Goal: Task Accomplishment & Management: Use online tool/utility

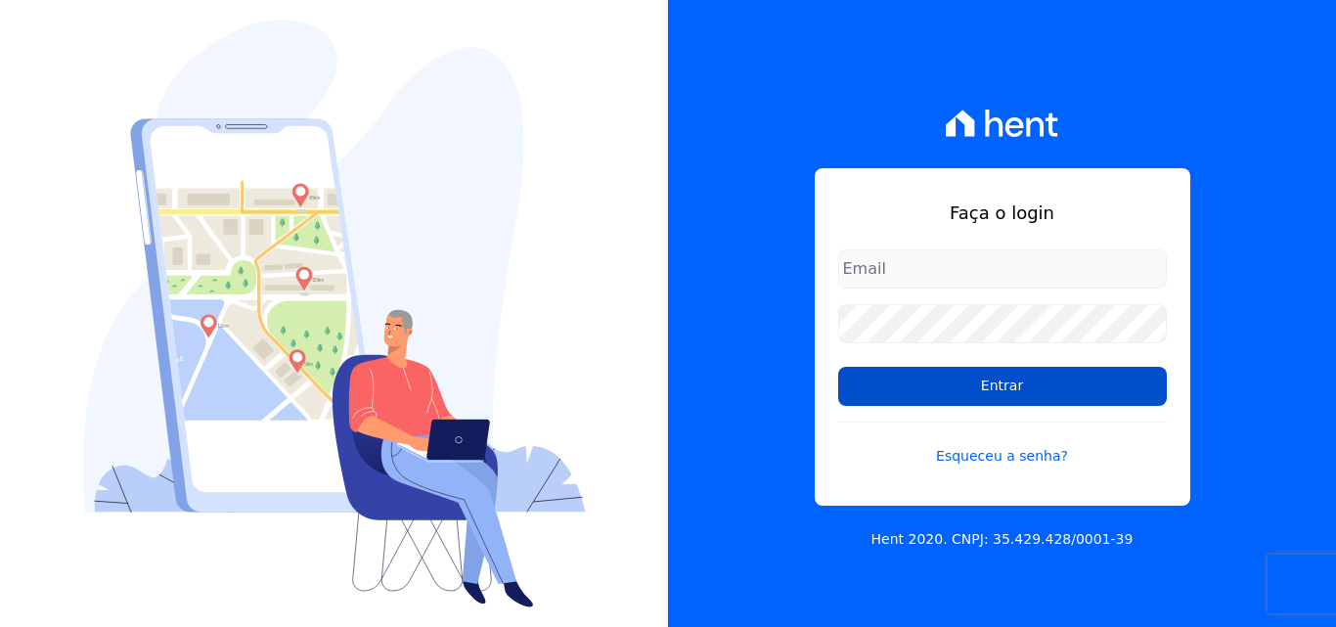
type input "[EMAIL_ADDRESS][DOMAIN_NAME]"
click at [914, 392] on input "Entrar" at bounding box center [1002, 386] width 329 height 39
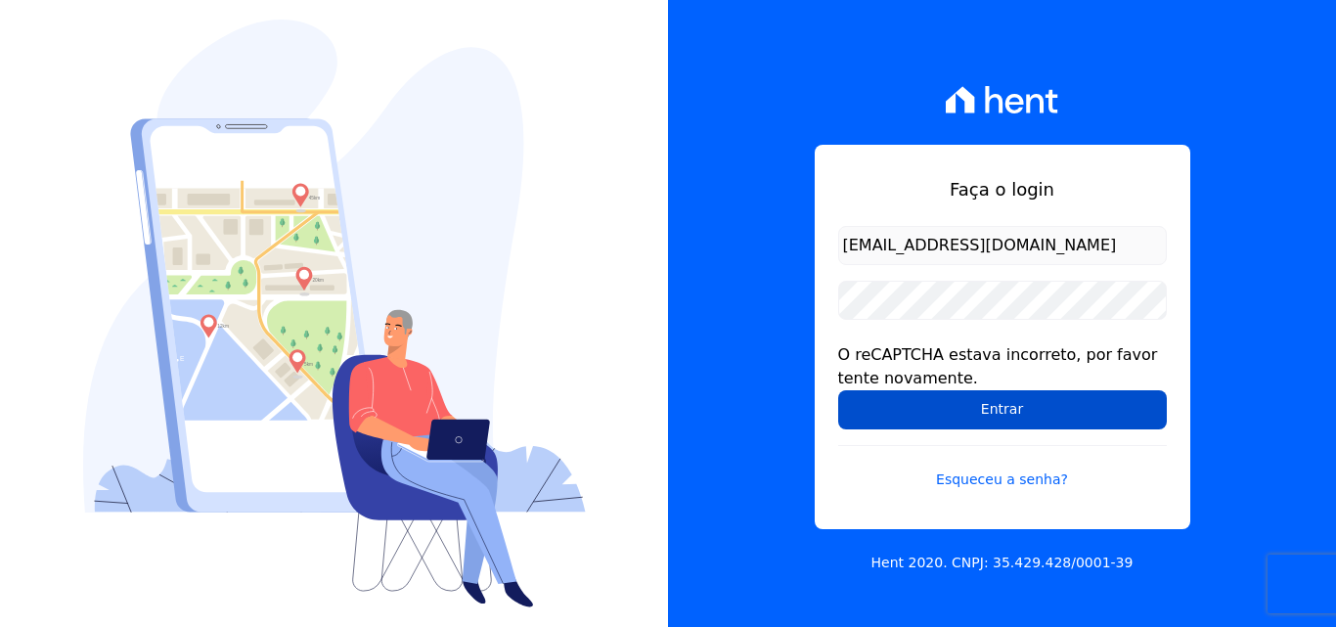
click at [967, 401] on input "Entrar" at bounding box center [1002, 409] width 329 height 39
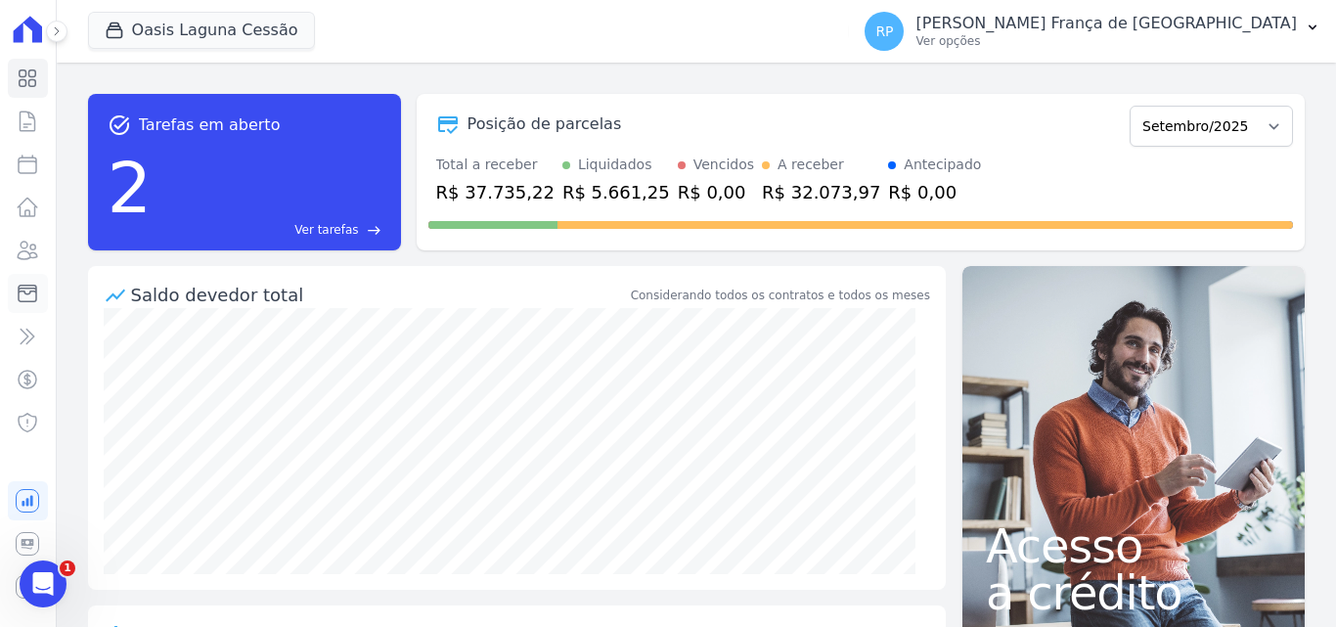
click at [29, 299] on icon at bounding box center [27, 293] width 23 height 23
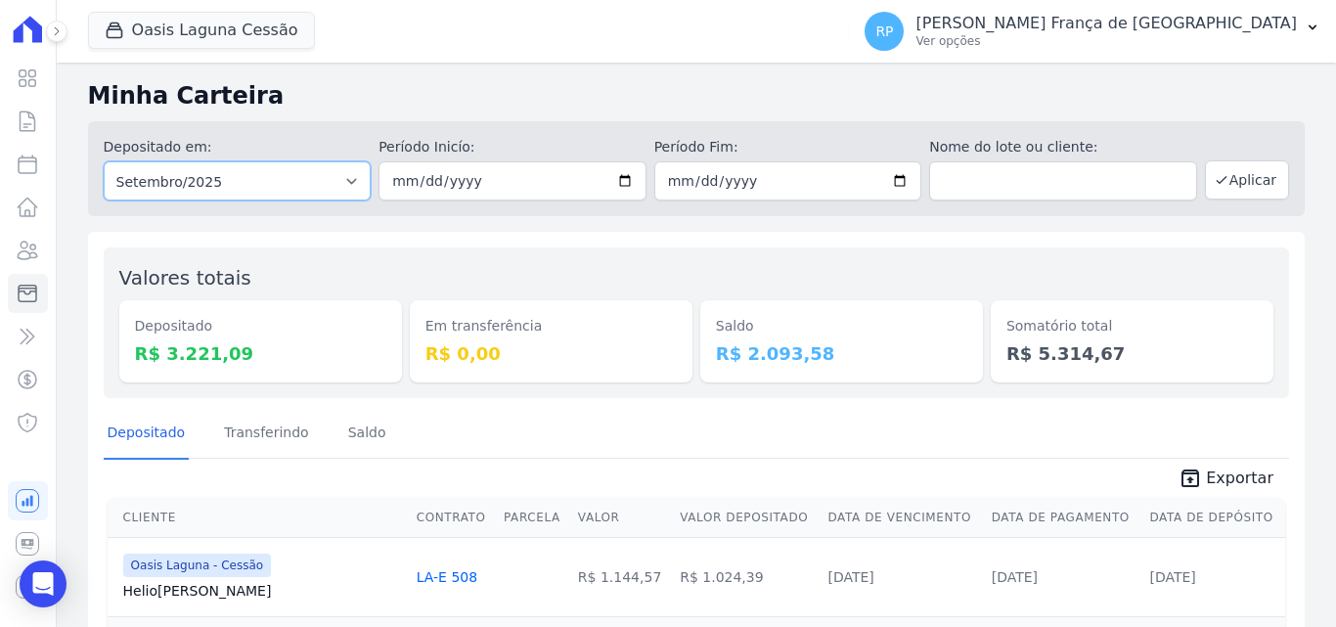
click at [177, 185] on select "Todos os meses Janeiro/2020 Fevereiro/2020 Março/2020 Abril/2020 Maio/2020 Junh…" at bounding box center [238, 180] width 268 height 39
select select "all"
click at [104, 161] on select "Todos os meses Janeiro/2020 Fevereiro/2020 Março/2020 Abril/2020 Maio/2020 Junh…" at bounding box center [238, 180] width 268 height 39
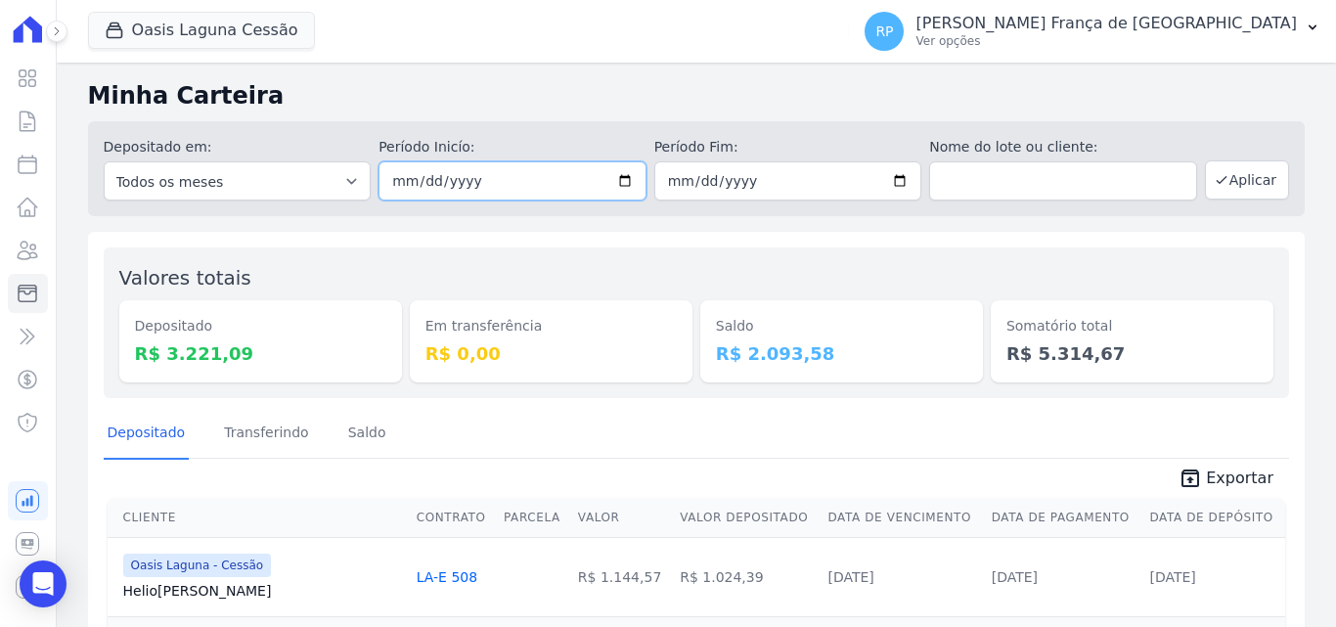
click at [621, 177] on input "date" at bounding box center [512, 180] width 268 height 39
type input "2025-09-04"
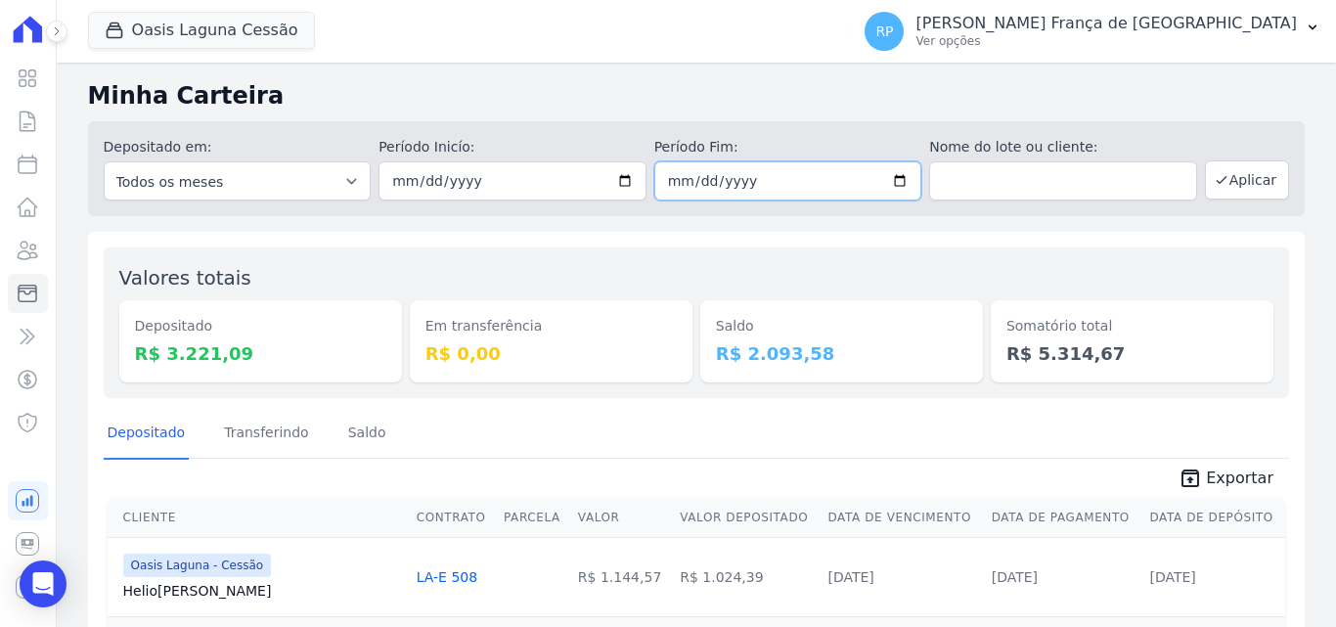
click at [896, 183] on input "date" at bounding box center [788, 180] width 268 height 39
type input "2025-09-04"
click at [1213, 183] on icon "button" at bounding box center [1221, 180] width 16 height 16
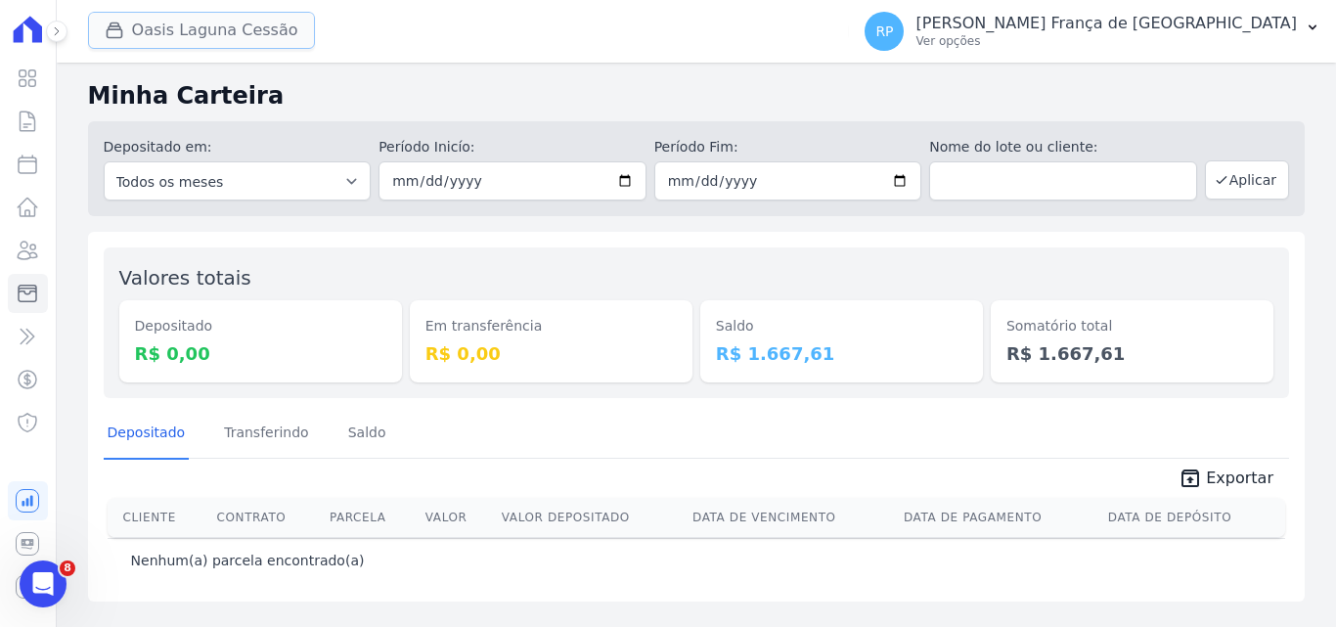
click at [199, 32] on button "Oasis Laguna Cessão" at bounding box center [201, 30] width 227 height 37
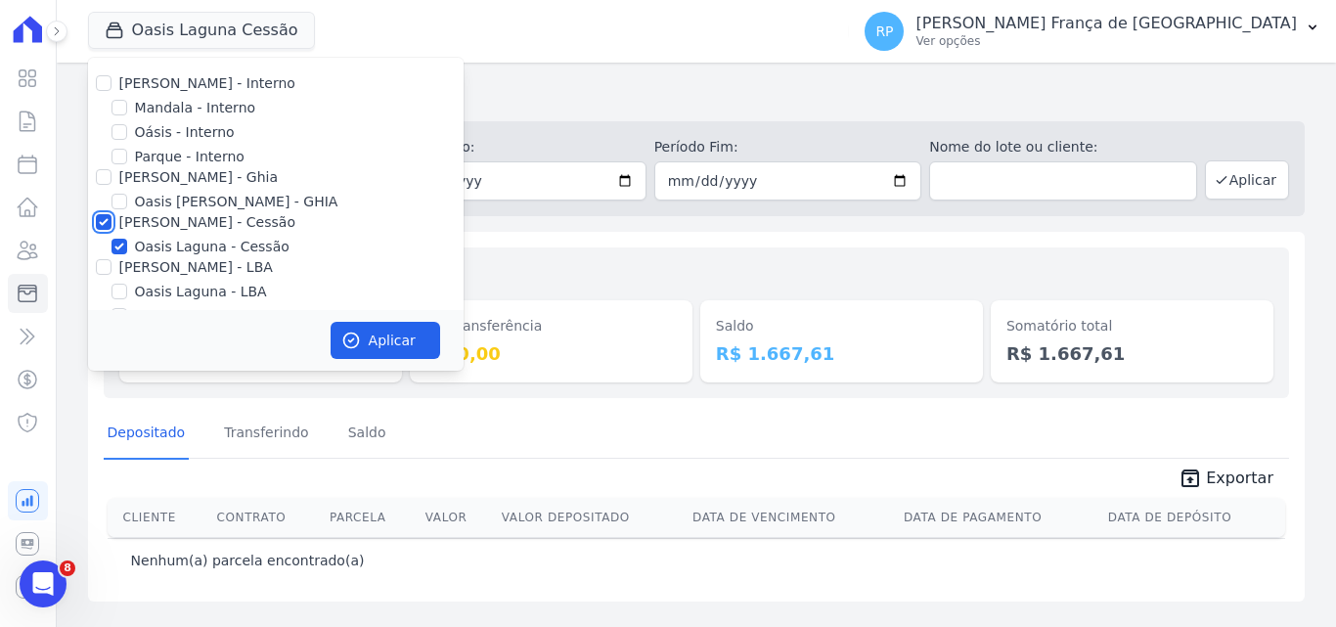
click at [96, 223] on input "Celina Guimaraes - Cessão" at bounding box center [104, 222] width 16 height 16
checkbox input "false"
click at [123, 135] on input "Oásis - Interno" at bounding box center [119, 132] width 16 height 16
checkbox input "true"
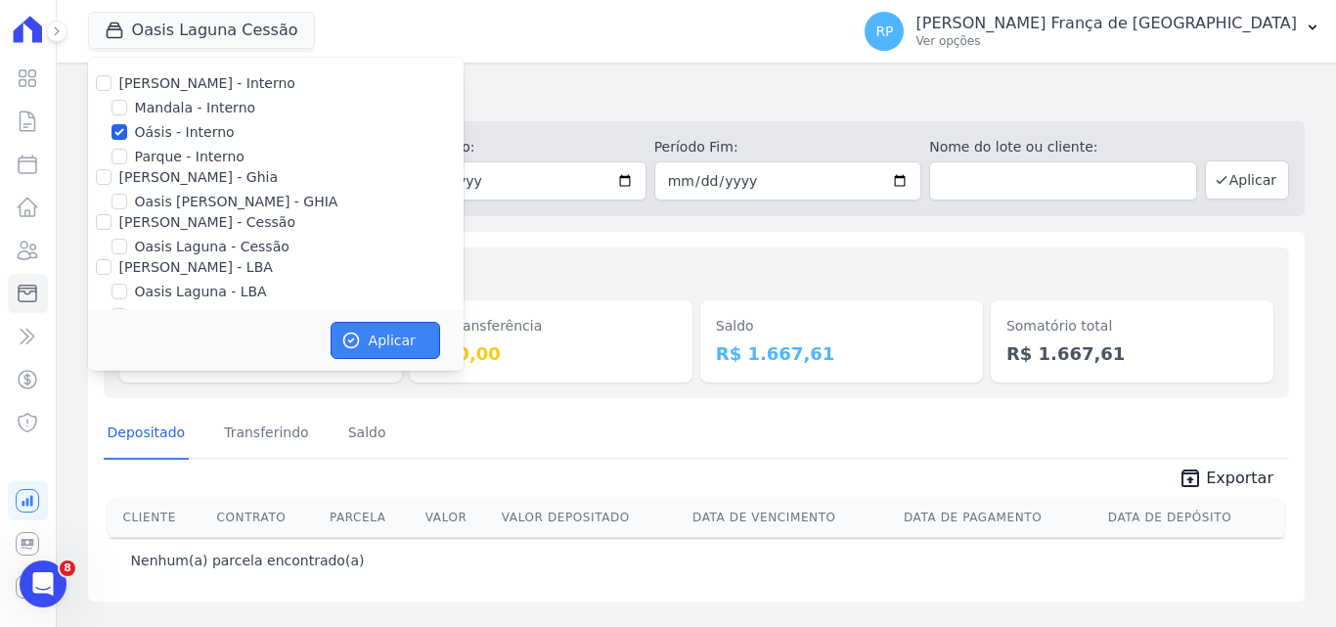
click at [360, 344] on icon "button" at bounding box center [351, 341] width 20 height 20
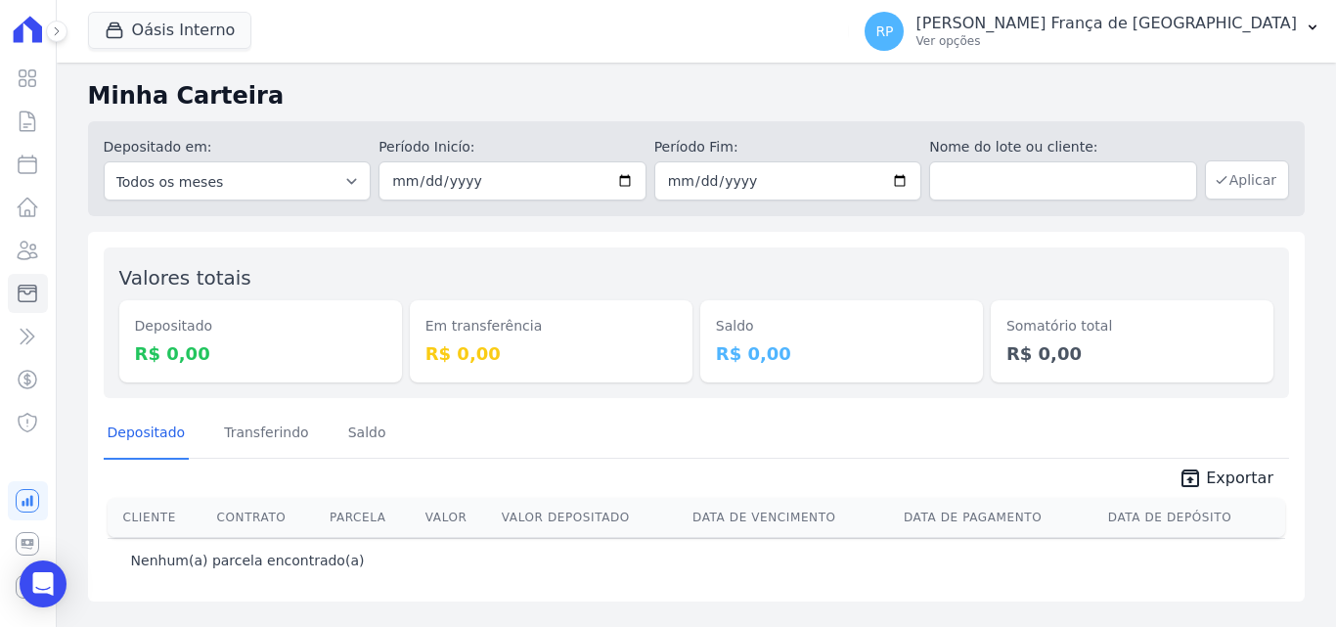
click at [1260, 155] on div "Depositado em: Todos os meses Janeiro/2015 Fevereiro/2015 Março/2015 Abril/2015…" at bounding box center [696, 168] width 1216 height 95
click at [1254, 167] on button "Aplicar" at bounding box center [1247, 179] width 84 height 39
click at [144, 16] on button "Oásis Interno" at bounding box center [170, 30] width 164 height 37
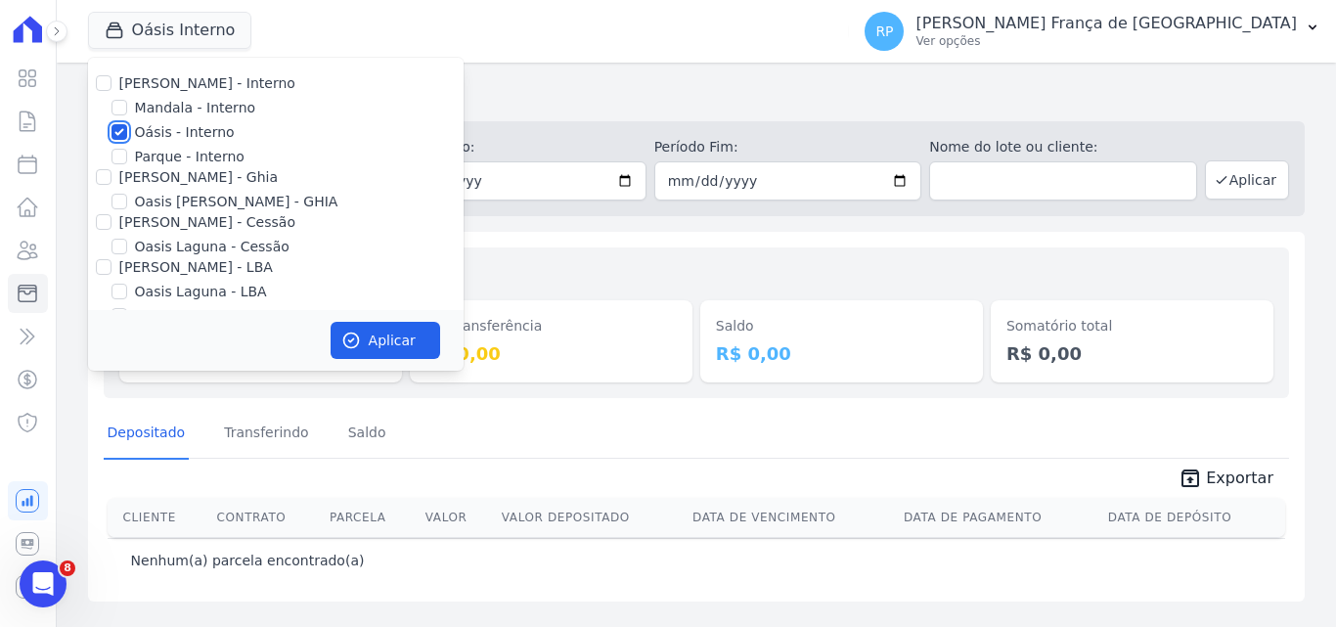
click at [118, 138] on input "Oásis - Interno" at bounding box center [119, 132] width 16 height 16
checkbox input "false"
click at [102, 182] on input "[PERSON_NAME] - Ghia" at bounding box center [104, 177] width 16 height 16
checkbox input "true"
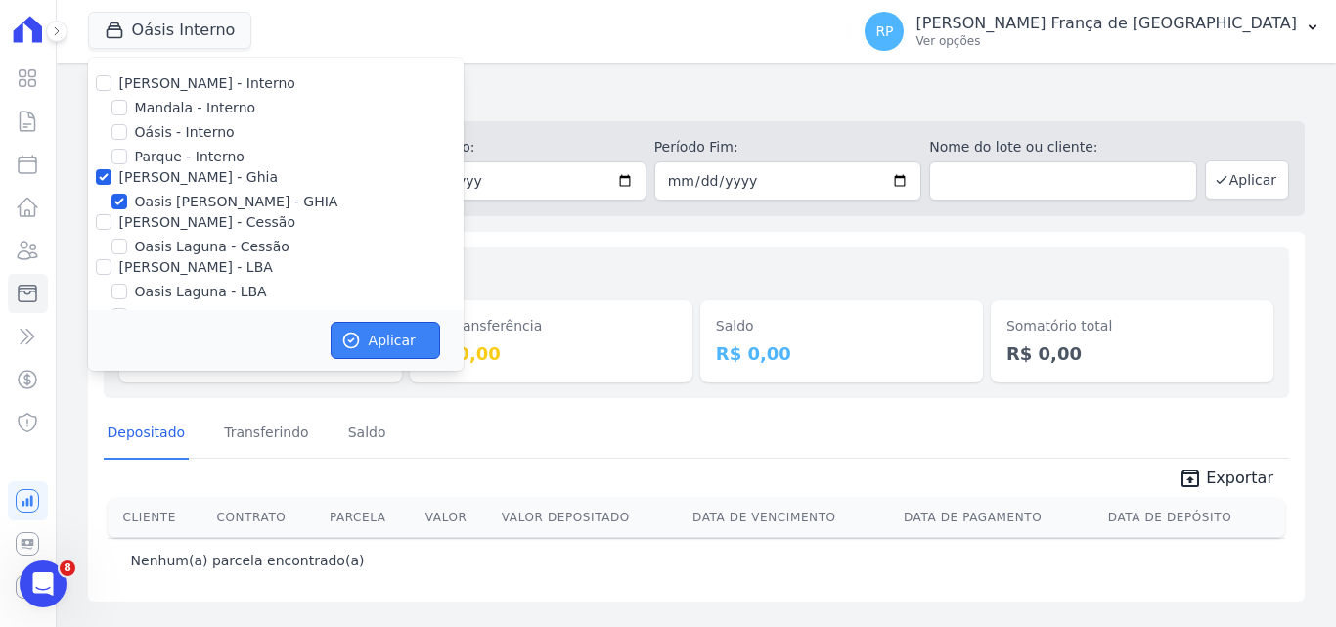
click at [372, 342] on button "Aplicar" at bounding box center [386, 340] width 110 height 37
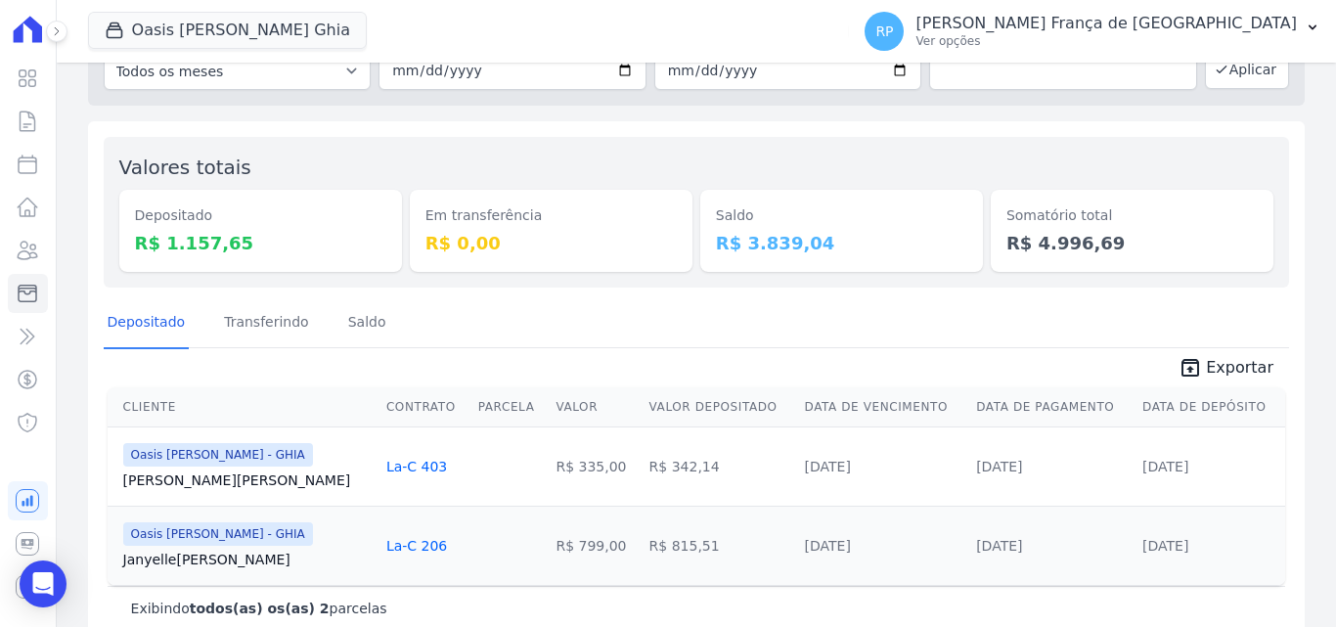
scroll to position [149, 0]
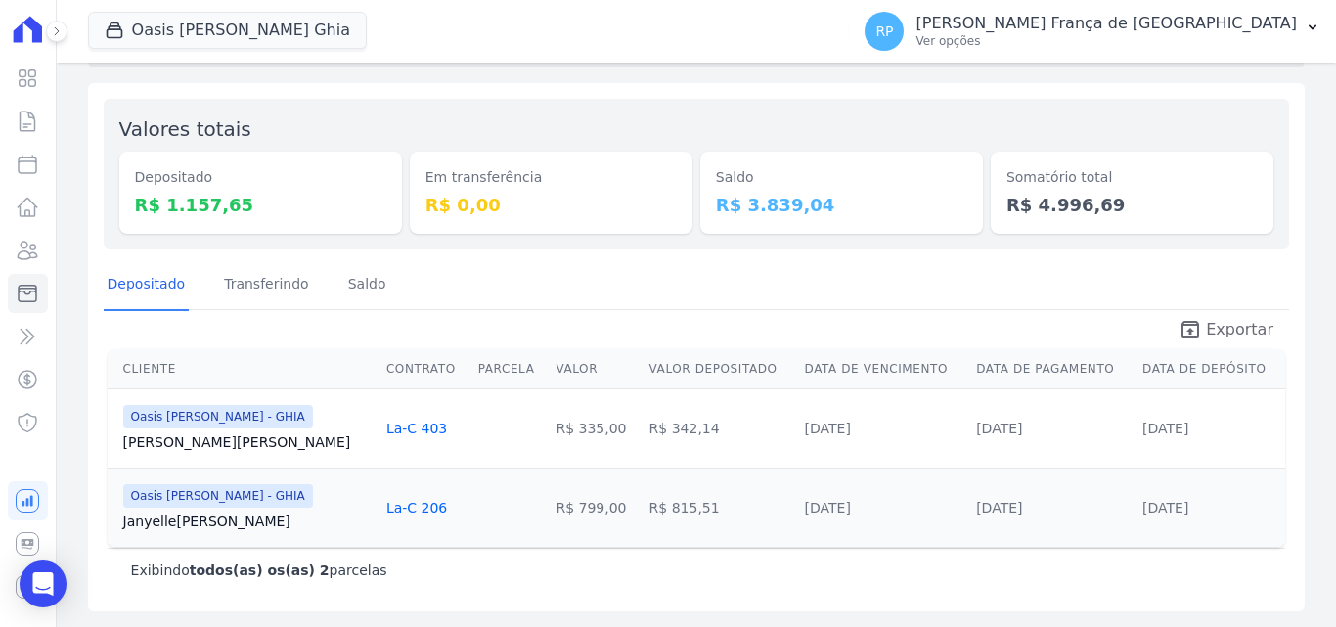
click at [1224, 330] on span "Exportar" at bounding box center [1239, 329] width 67 height 23
click at [200, 39] on button "Oasis [PERSON_NAME] Ghia" at bounding box center [227, 30] width 279 height 37
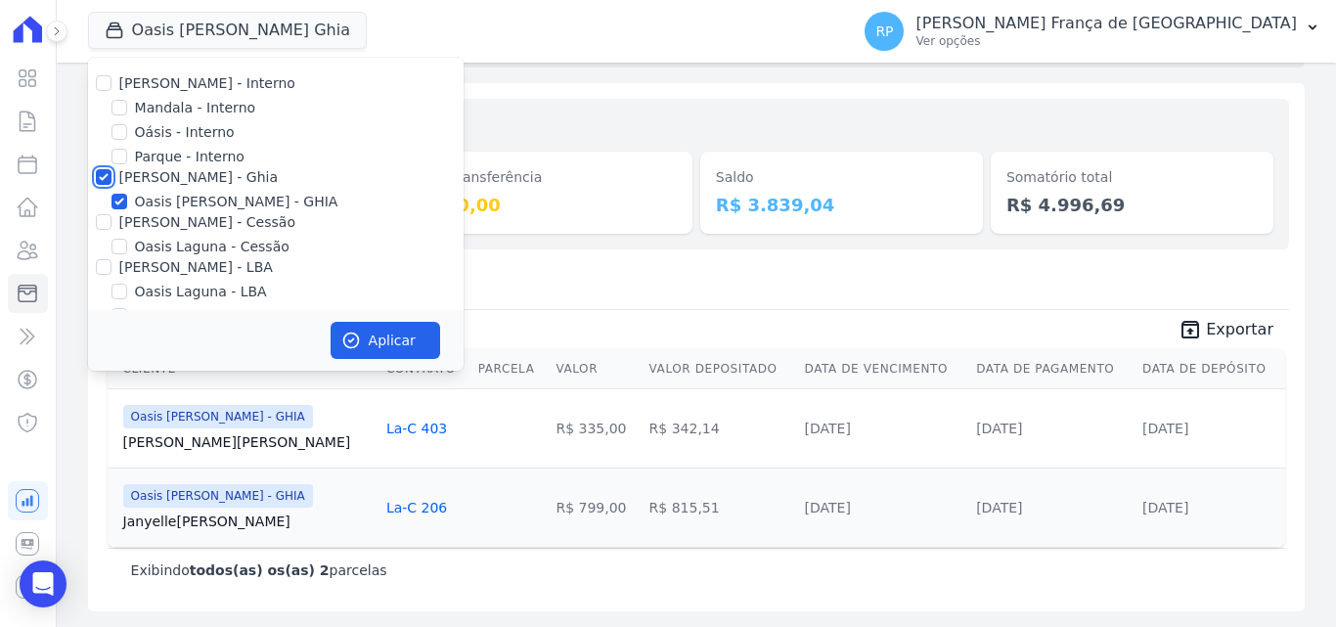
click at [107, 177] on input "[PERSON_NAME] - Ghia" at bounding box center [104, 177] width 16 height 16
checkbox input "false"
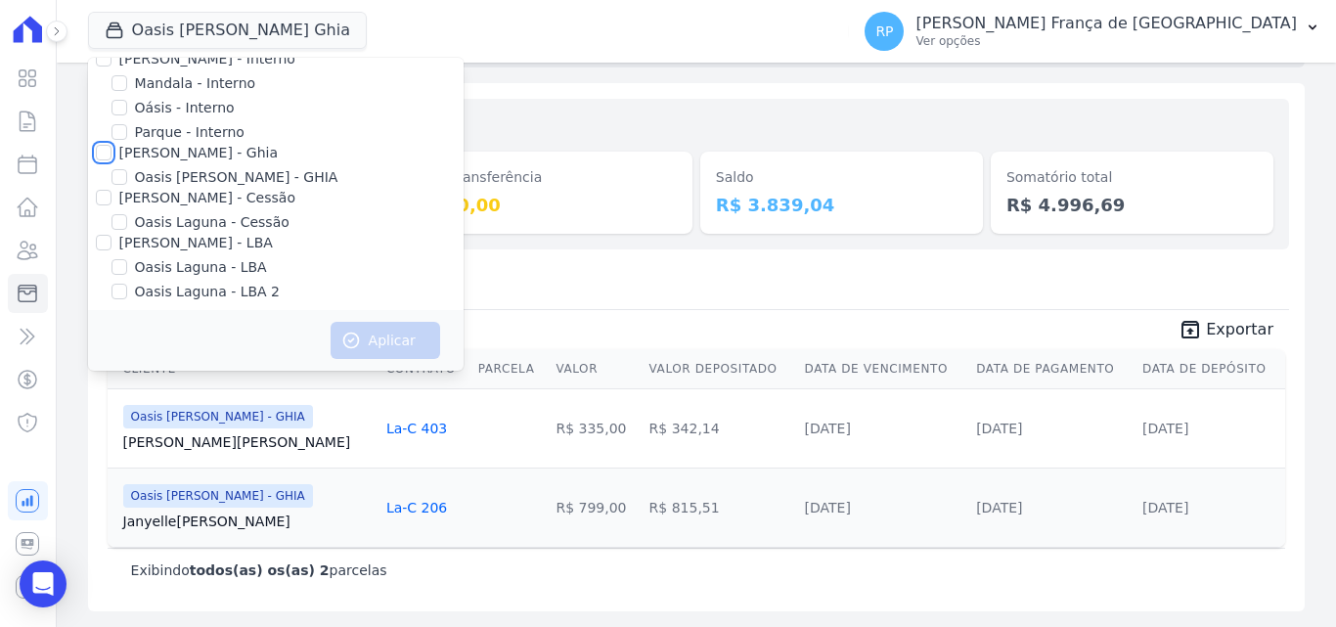
scroll to position [32, 0]
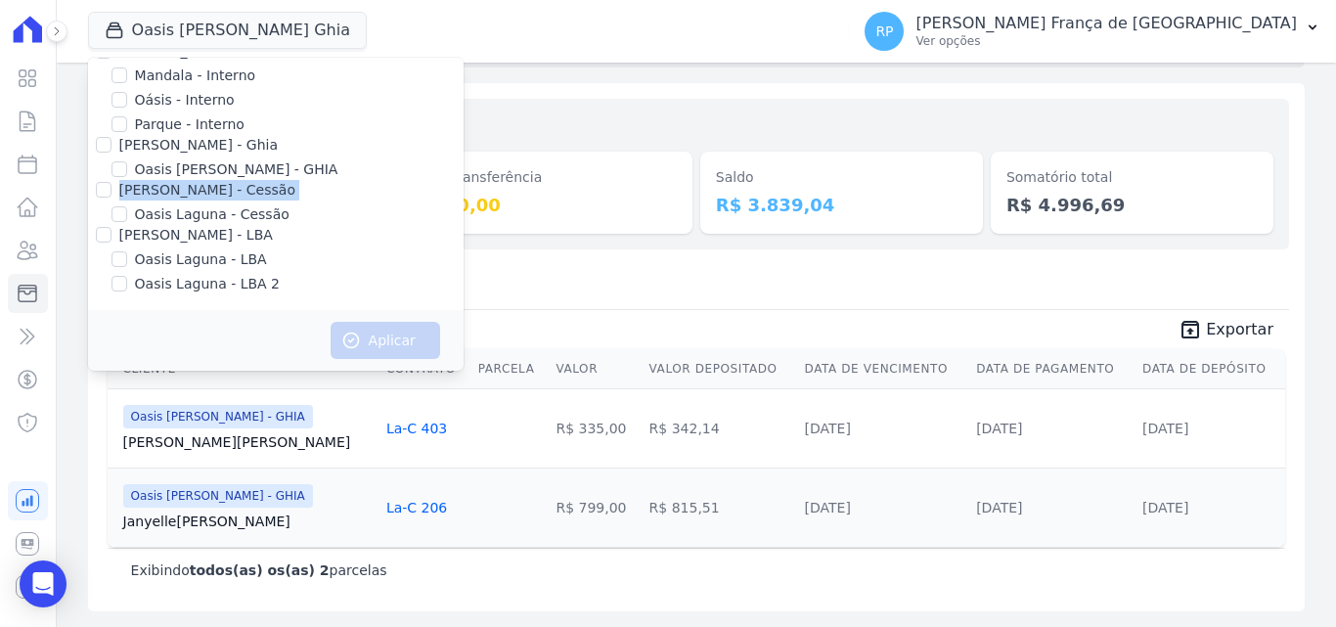
click at [106, 199] on div "[PERSON_NAME] - Interno [GEOGRAPHIC_DATA] - Interno Oásis - Interno [GEOGRAPHIC…" at bounding box center [275, 167] width 375 height 285
click at [101, 191] on input "[PERSON_NAME] - Cessão" at bounding box center [104, 190] width 16 height 16
checkbox input "true"
click at [346, 342] on icon "button" at bounding box center [351, 341] width 20 height 20
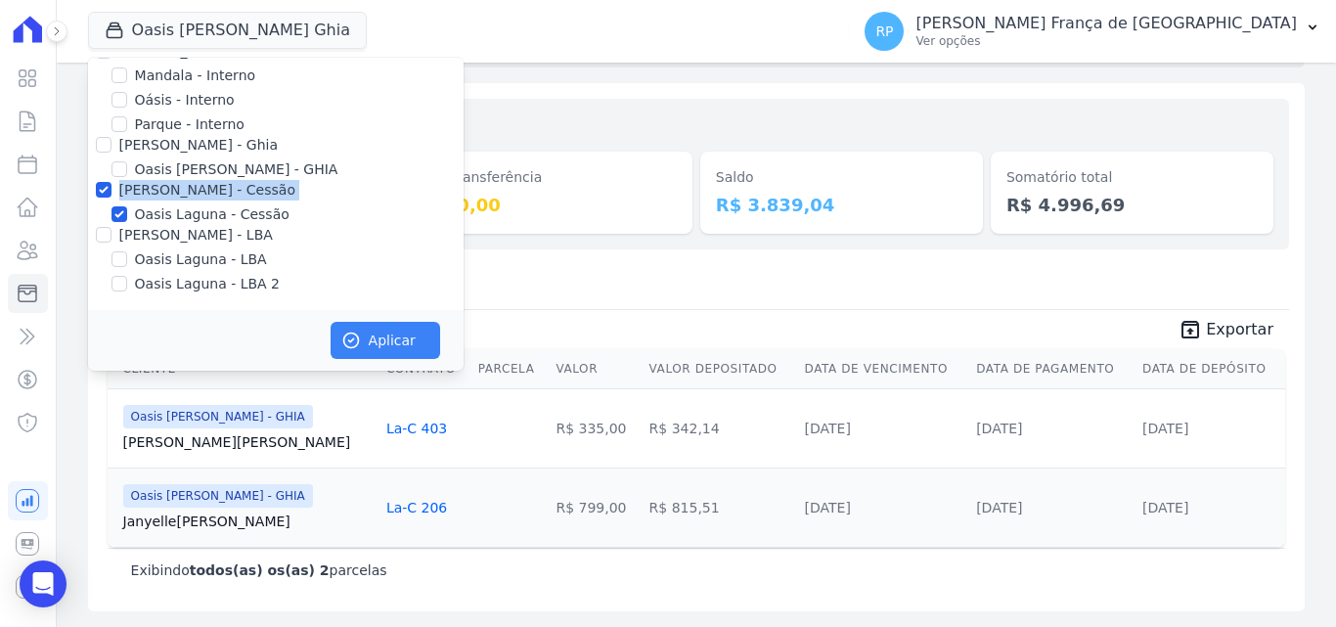
scroll to position [28, 0]
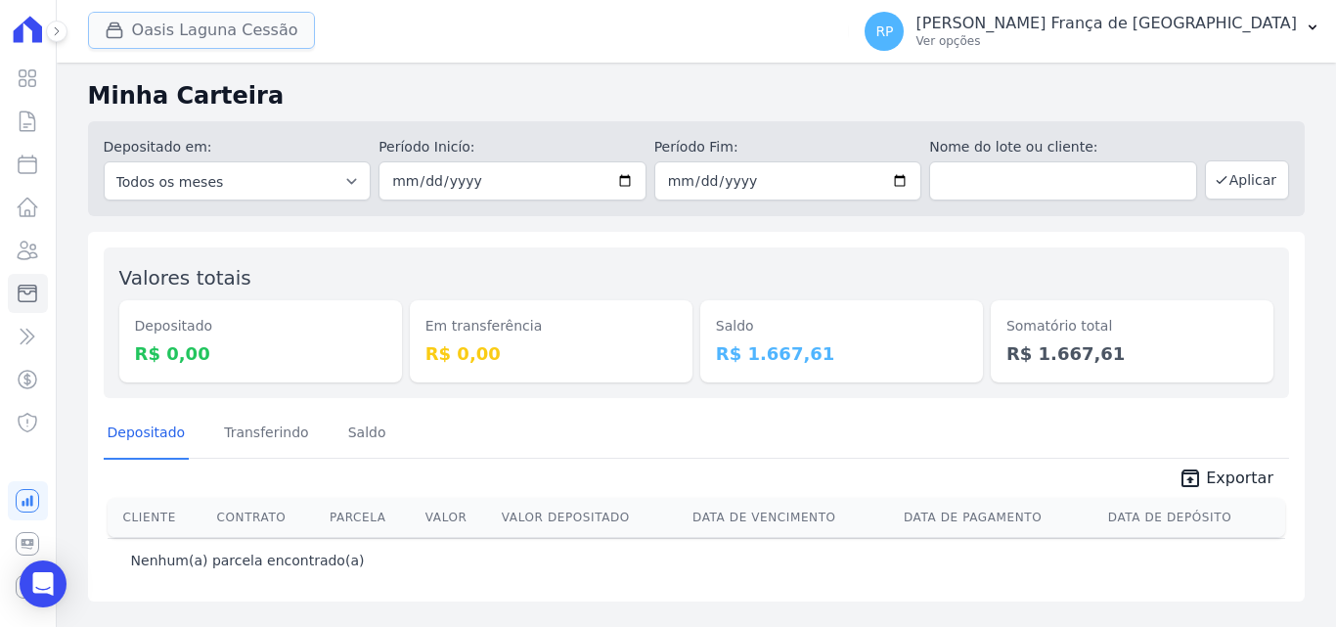
click at [122, 17] on button "Oasis Laguna Cessão" at bounding box center [201, 30] width 227 height 37
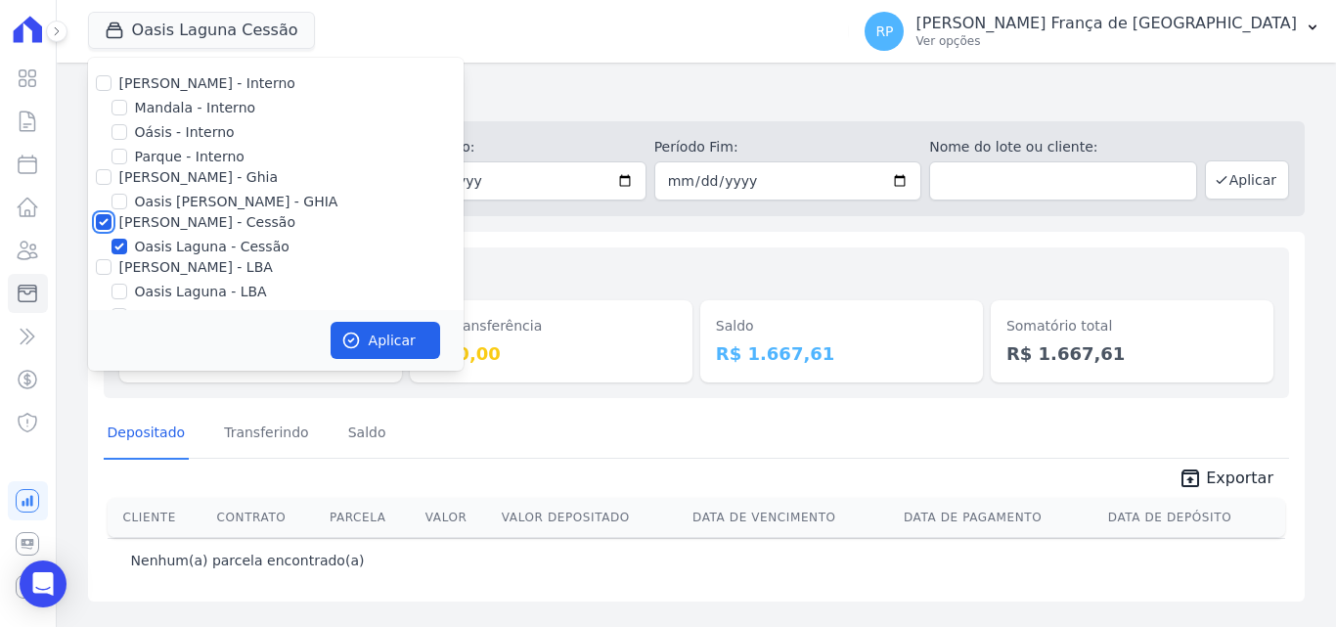
click at [107, 224] on input "[PERSON_NAME] - Cessão" at bounding box center [104, 222] width 16 height 16
checkbox input "false"
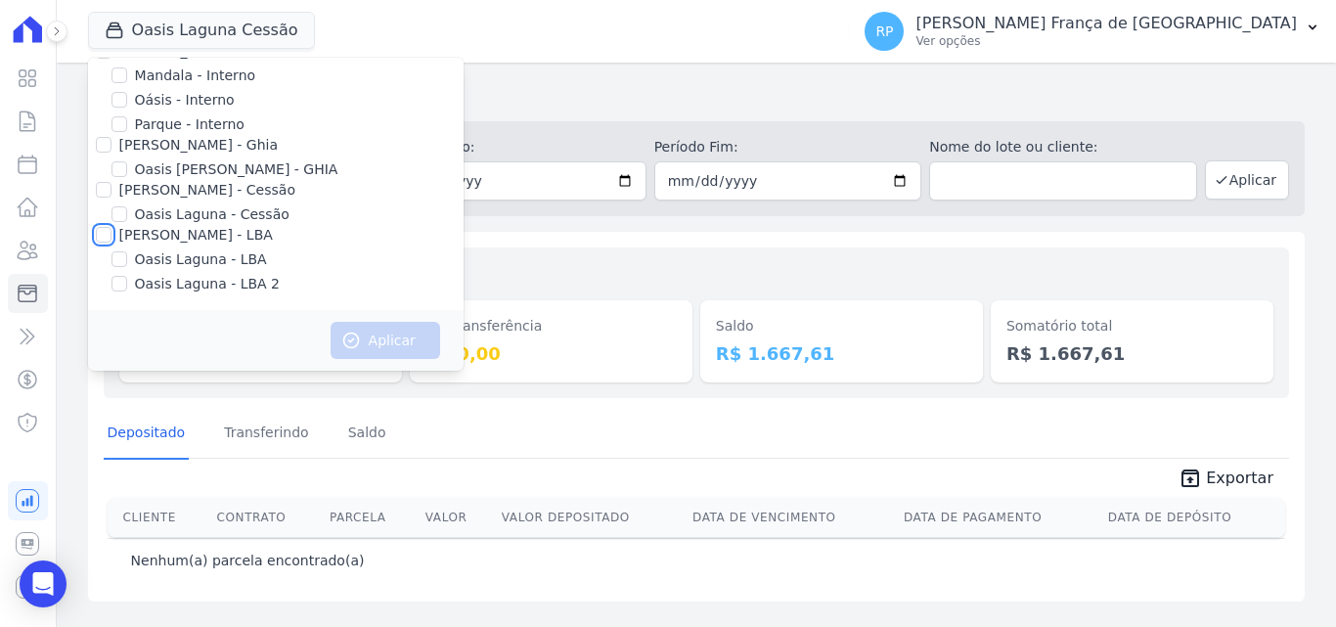
click at [99, 239] on input "[PERSON_NAME] - LBA" at bounding box center [104, 235] width 16 height 16
checkbox input "true"
click at [345, 340] on icon "button" at bounding box center [351, 341] width 20 height 20
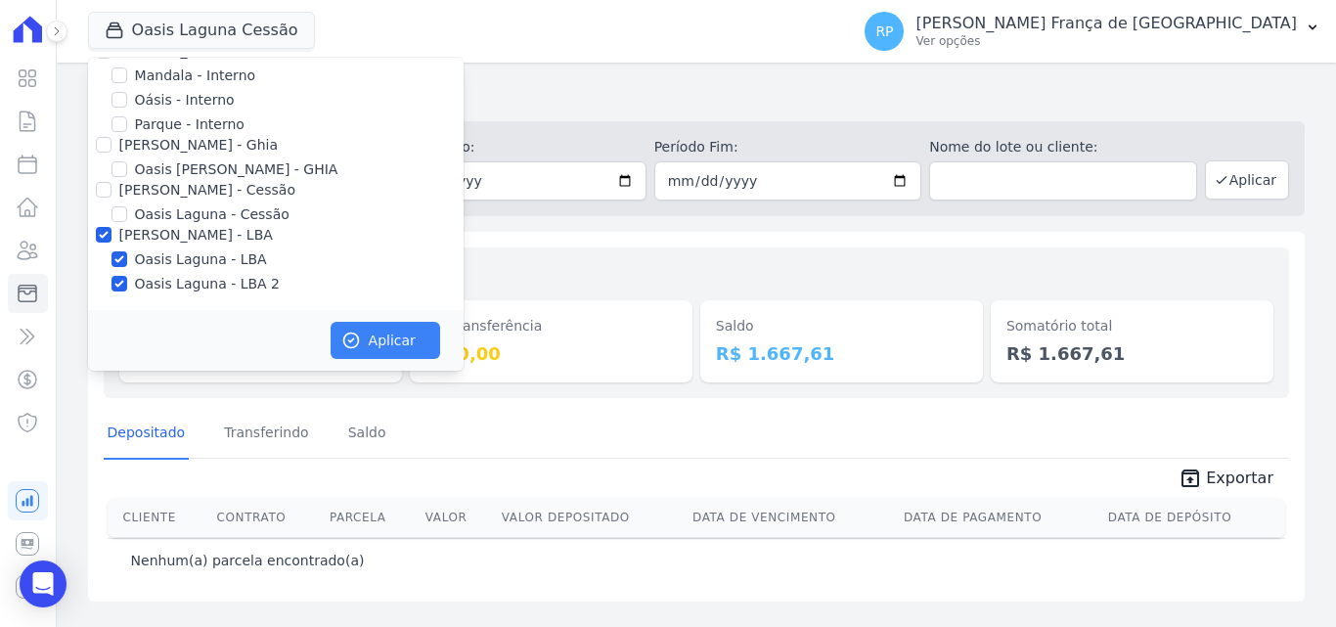
scroll to position [28, 0]
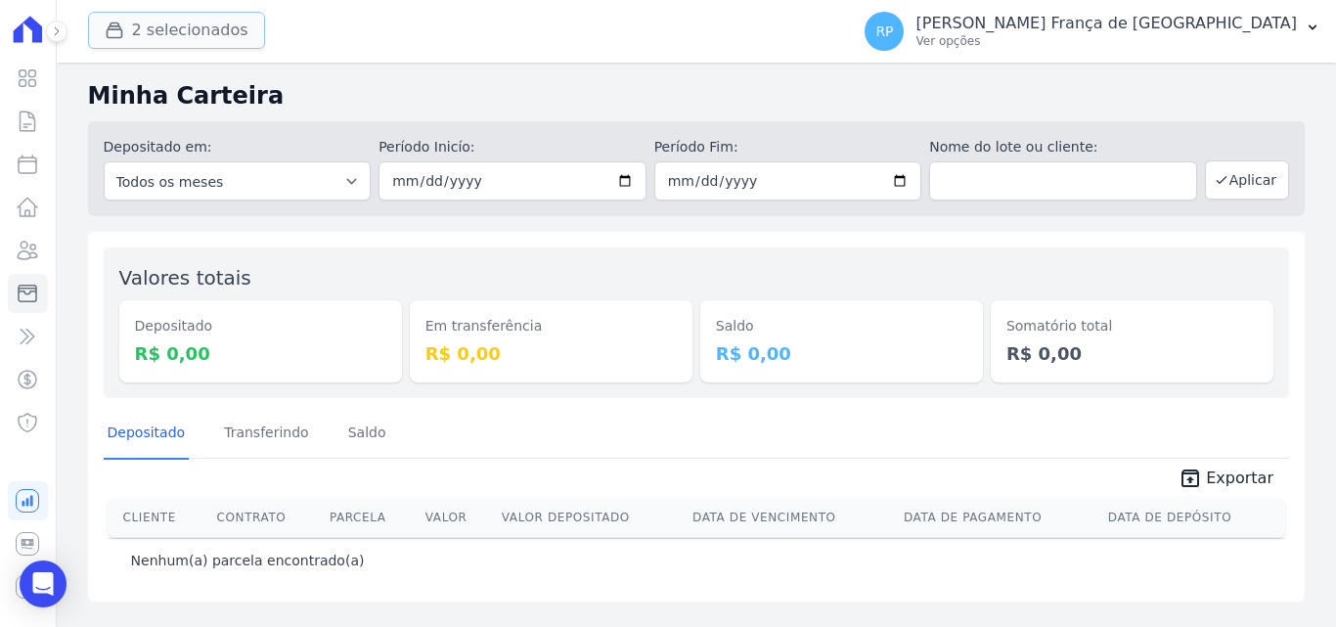
click at [165, 28] on button "2 selecionados" at bounding box center [176, 30] width 177 height 37
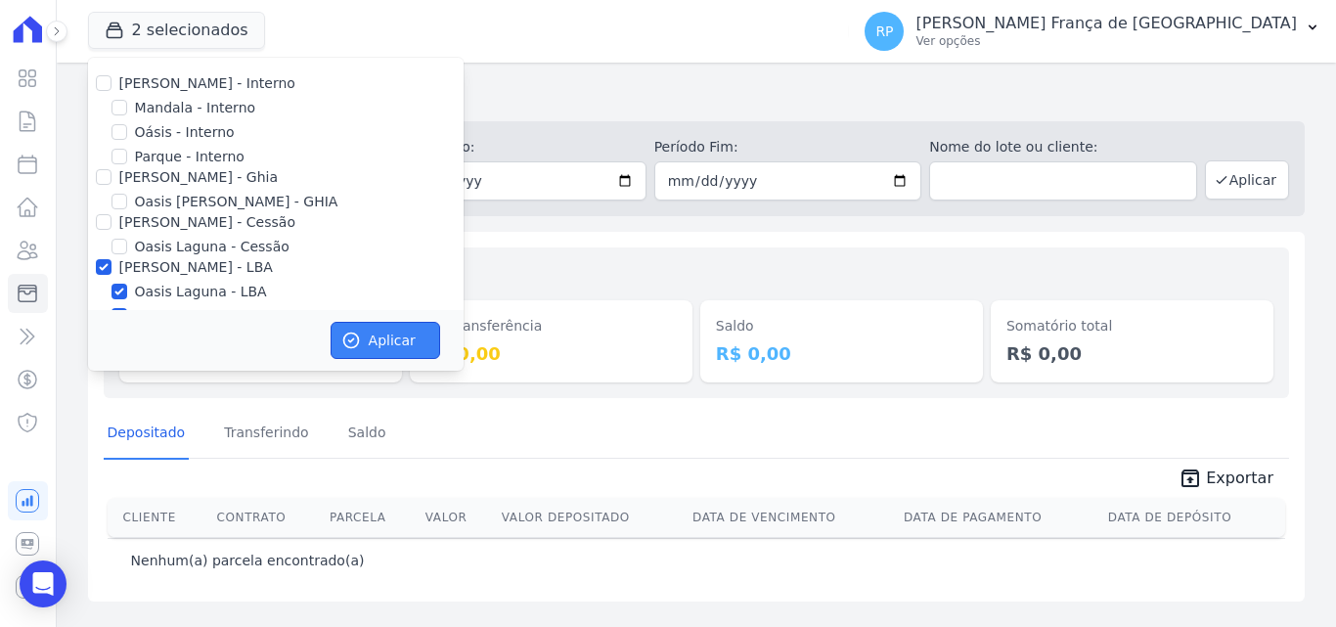
click at [352, 346] on icon "button" at bounding box center [351, 341] width 20 height 20
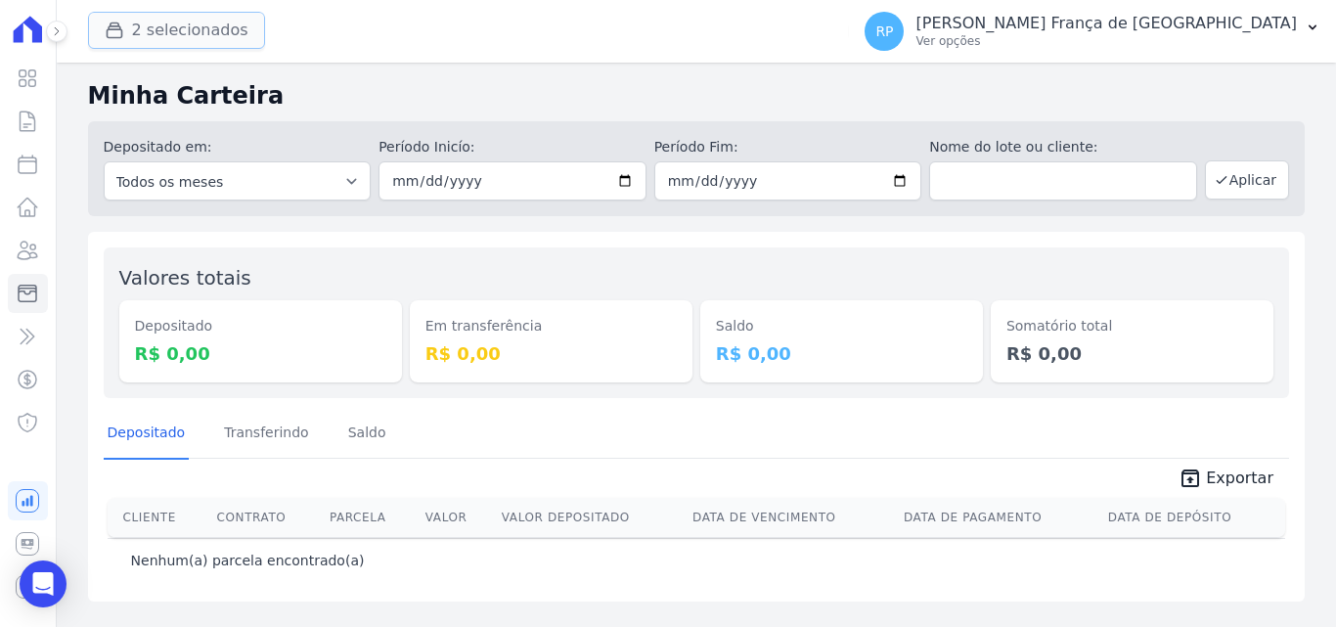
click at [169, 31] on button "2 selecionados" at bounding box center [176, 30] width 177 height 37
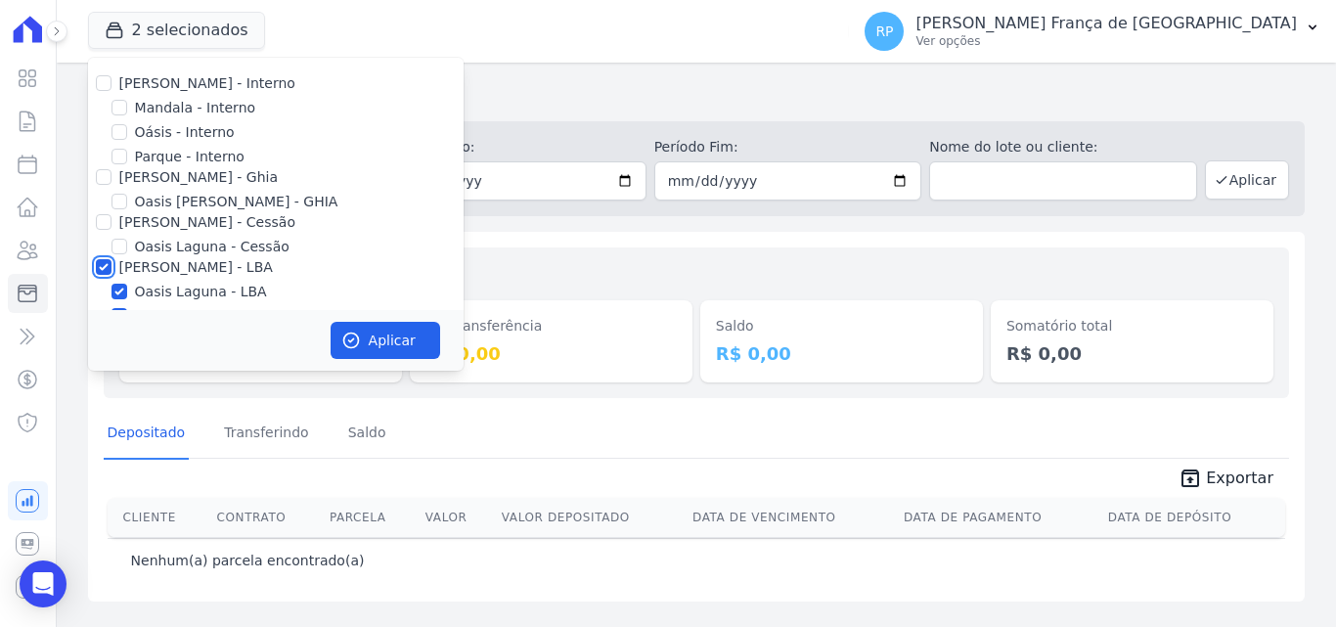
click at [107, 273] on input "[PERSON_NAME] - LBA" at bounding box center [104, 267] width 16 height 16
checkbox input "false"
click at [100, 226] on input "[PERSON_NAME] - Cessão" at bounding box center [104, 222] width 16 height 16
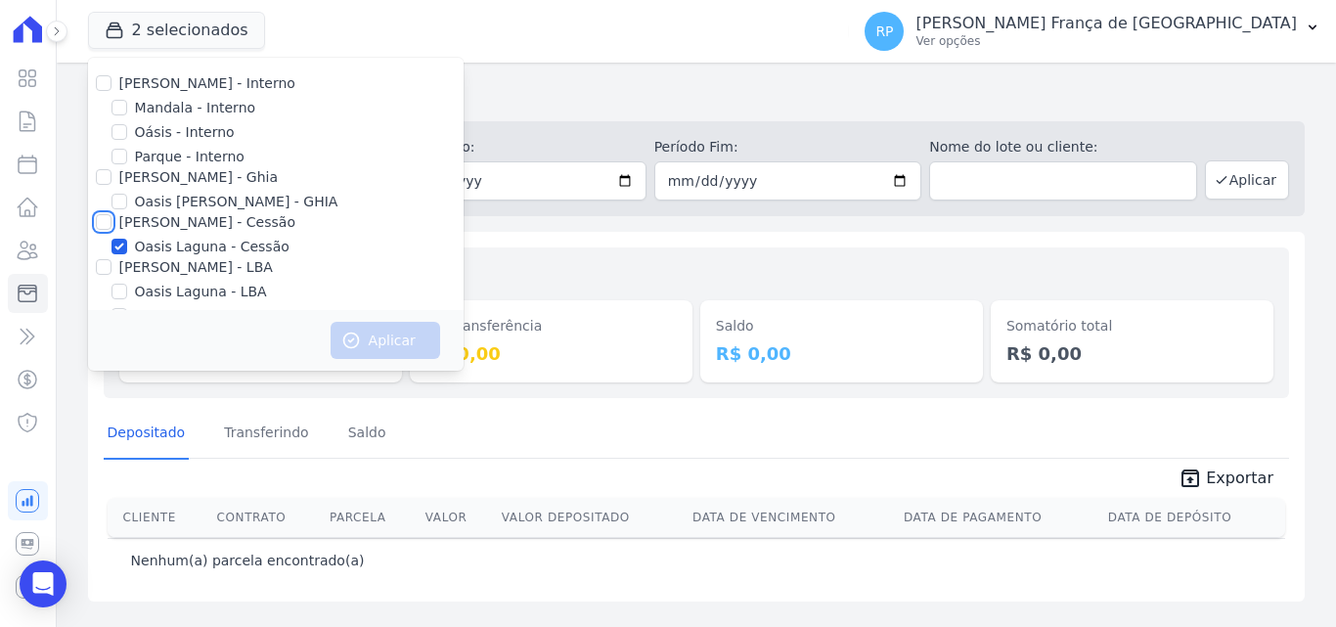
checkbox input "true"
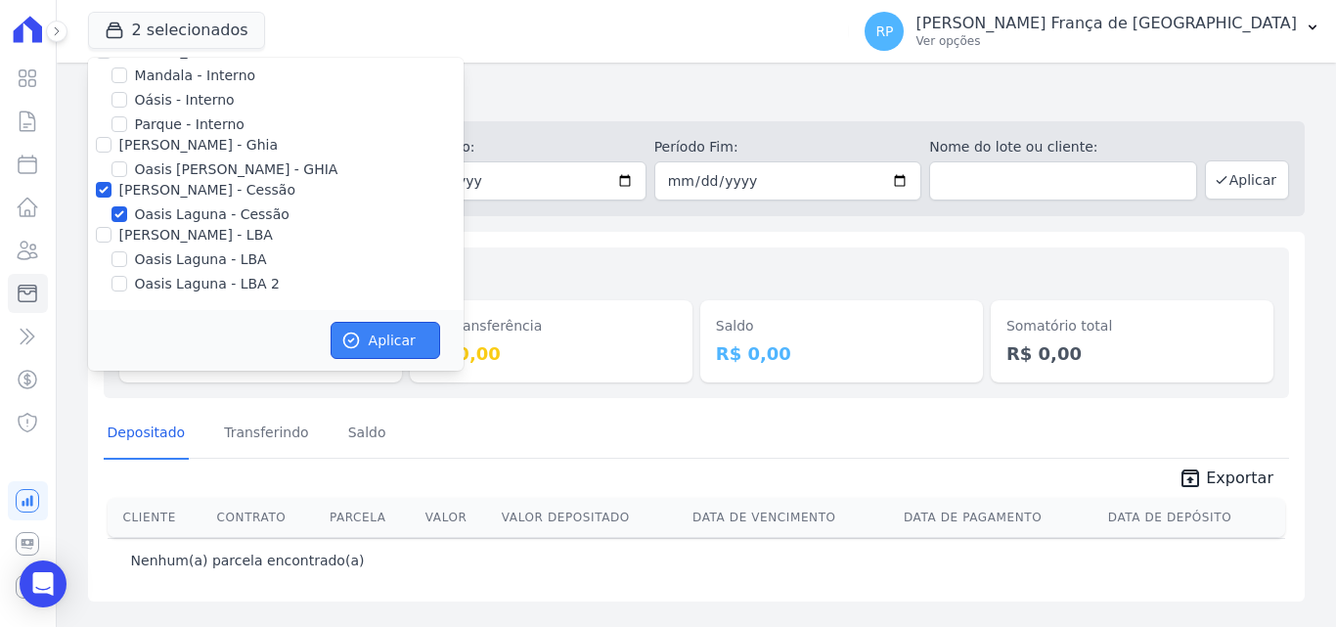
click at [353, 334] on icon "button" at bounding box center [351, 341] width 20 height 20
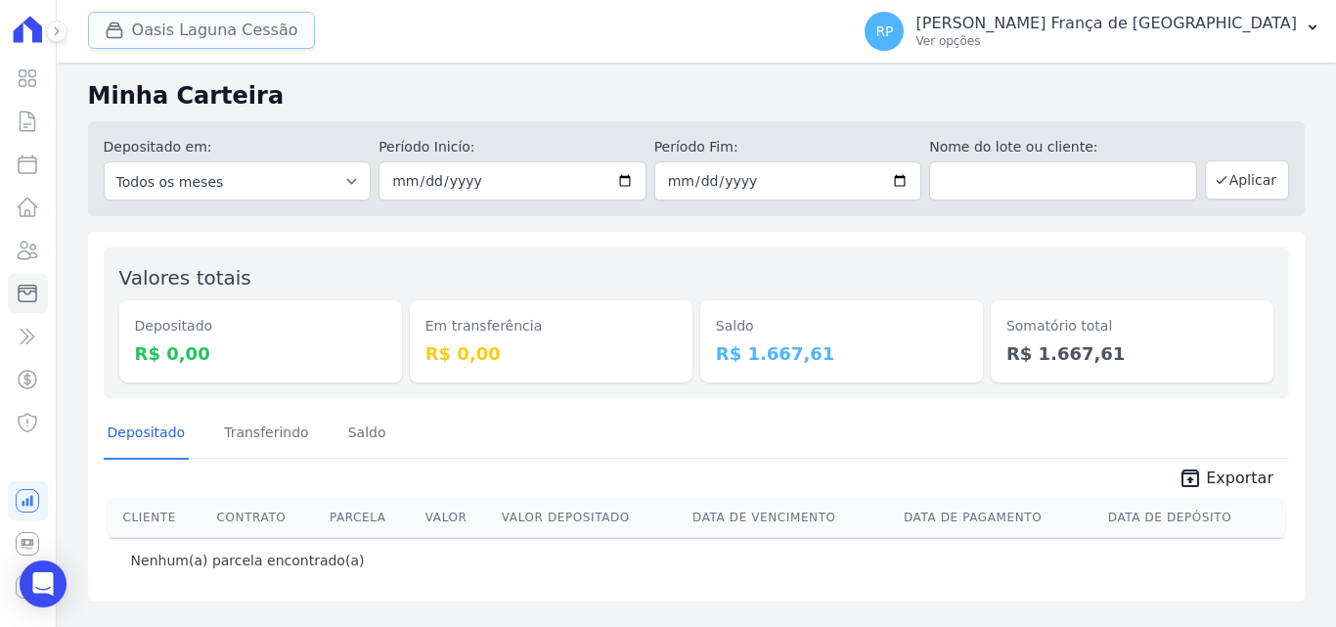
click at [172, 27] on button "Oasis Laguna Cessão" at bounding box center [201, 30] width 227 height 37
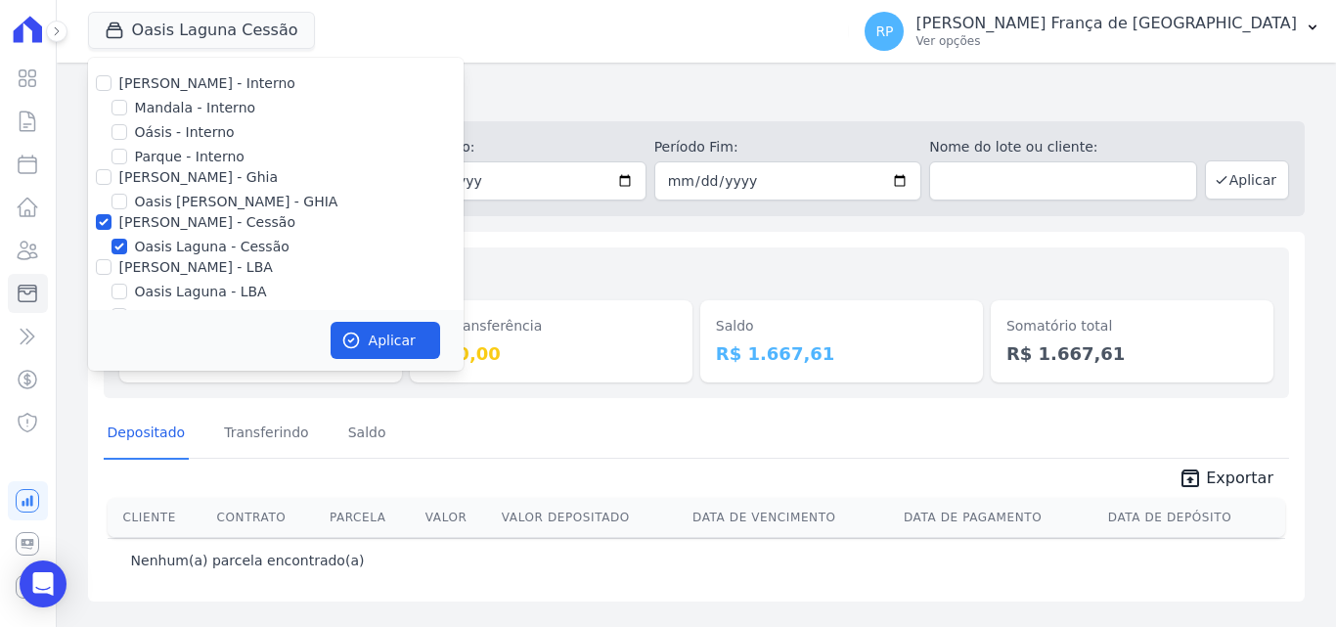
click at [104, 234] on div "[PERSON_NAME] - Interno [GEOGRAPHIC_DATA] - Interno Oásis - Interno [GEOGRAPHIC…" at bounding box center [275, 200] width 375 height 285
click at [103, 224] on input "[PERSON_NAME] - Cessão" at bounding box center [104, 222] width 16 height 16
checkbox input "false"
click at [97, 175] on input "[PERSON_NAME] - Ghia" at bounding box center [104, 177] width 16 height 16
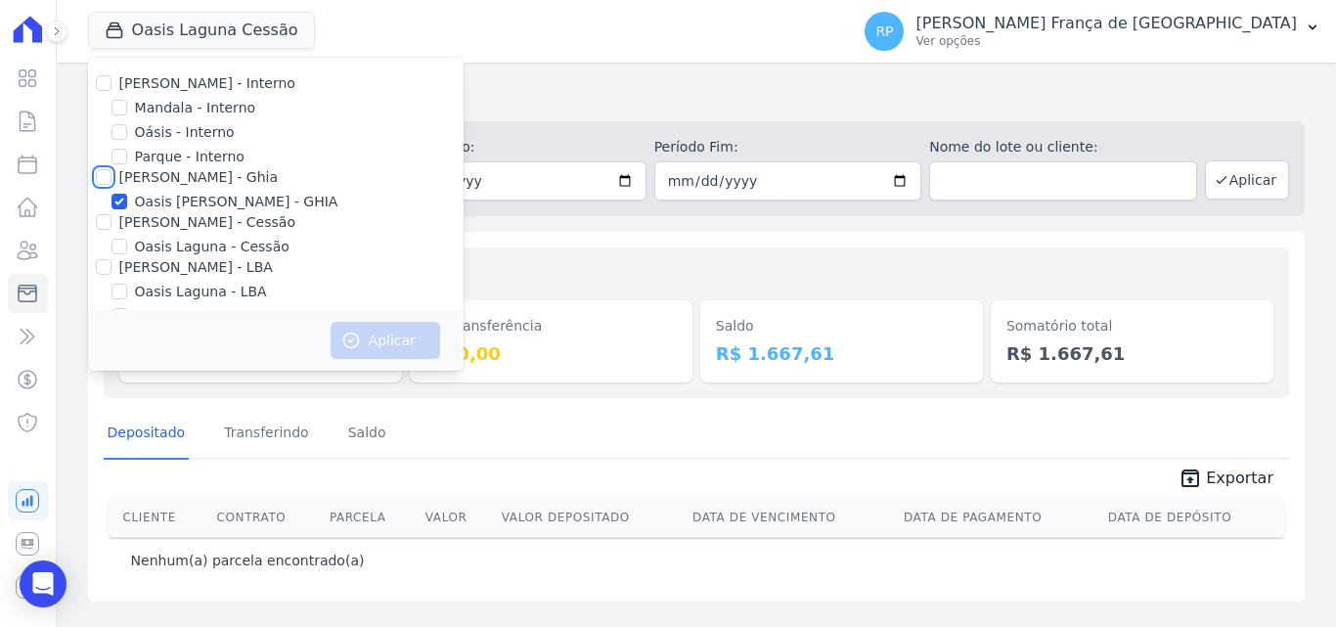
checkbox input "true"
click at [383, 336] on button "Aplicar" at bounding box center [386, 340] width 110 height 37
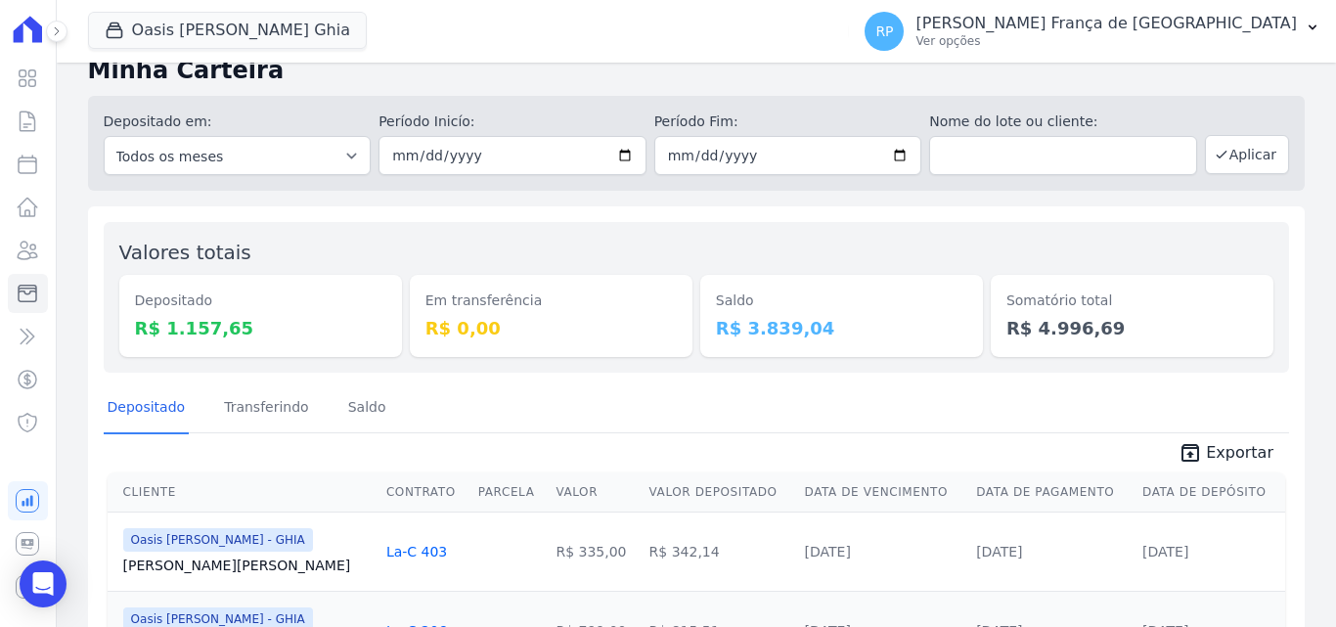
scroll to position [0, 0]
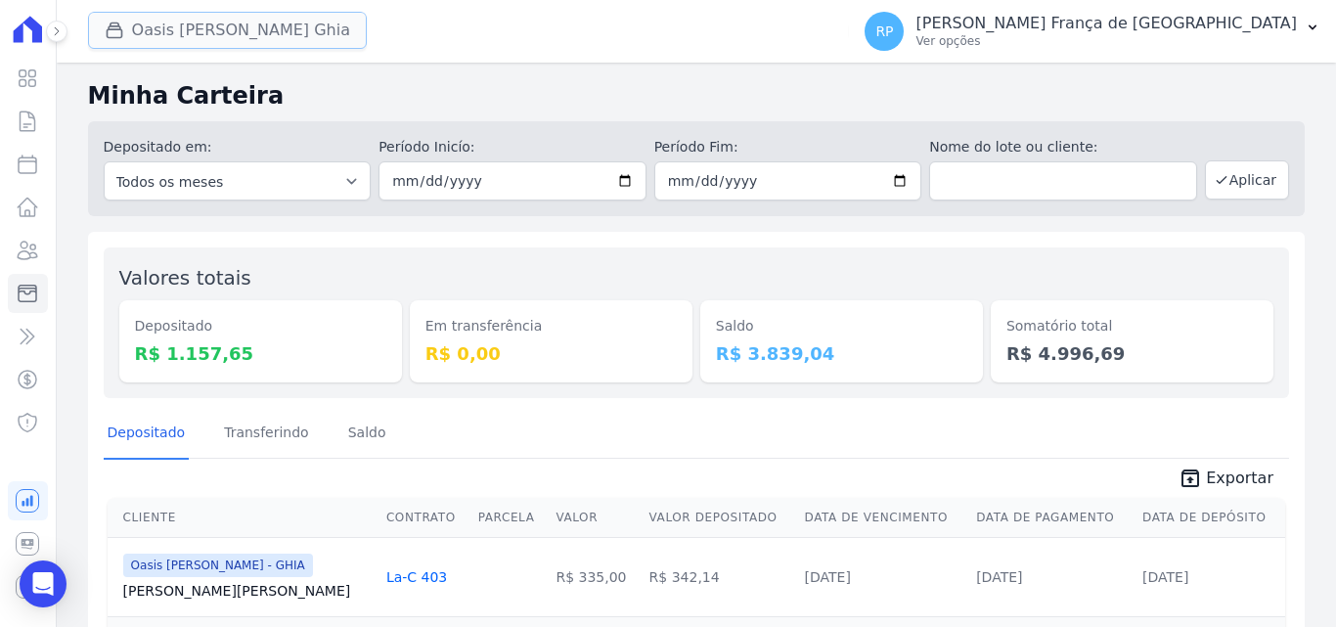
click at [217, 40] on button "Oasis [PERSON_NAME] Ghia" at bounding box center [227, 30] width 279 height 37
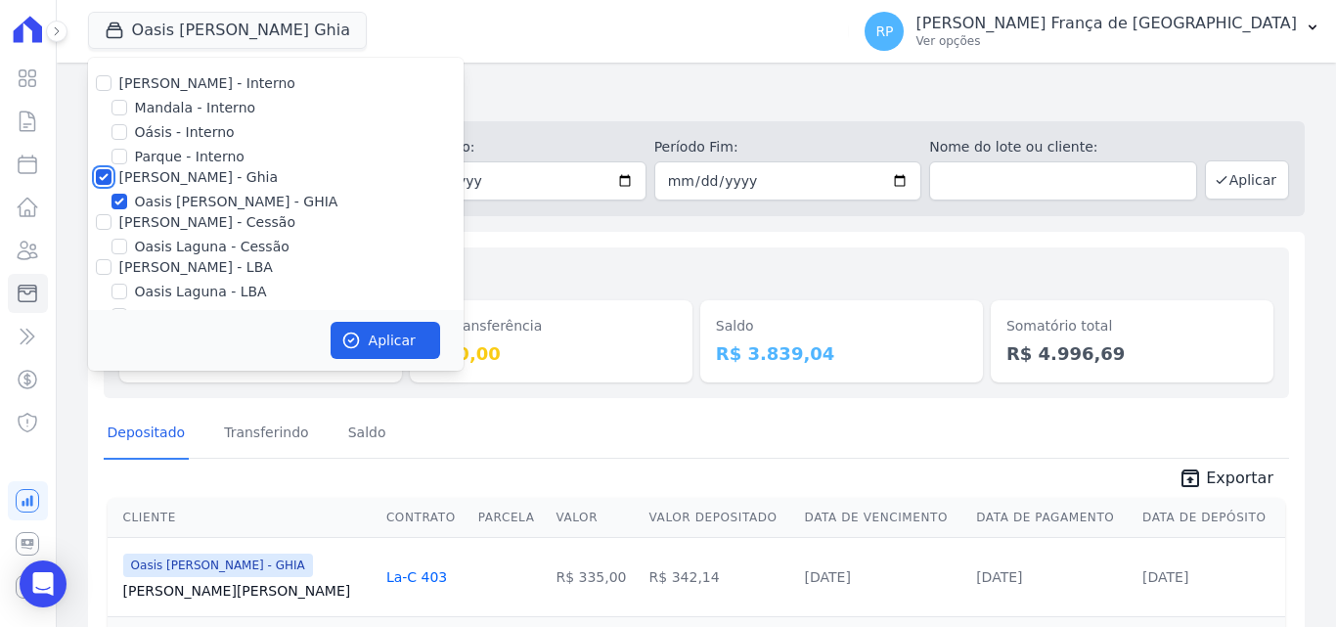
click at [106, 180] on input "[PERSON_NAME] - Ghia" at bounding box center [104, 177] width 16 height 16
checkbox input "false"
click at [123, 129] on input "Oásis - Interno" at bounding box center [119, 132] width 16 height 16
checkbox input "true"
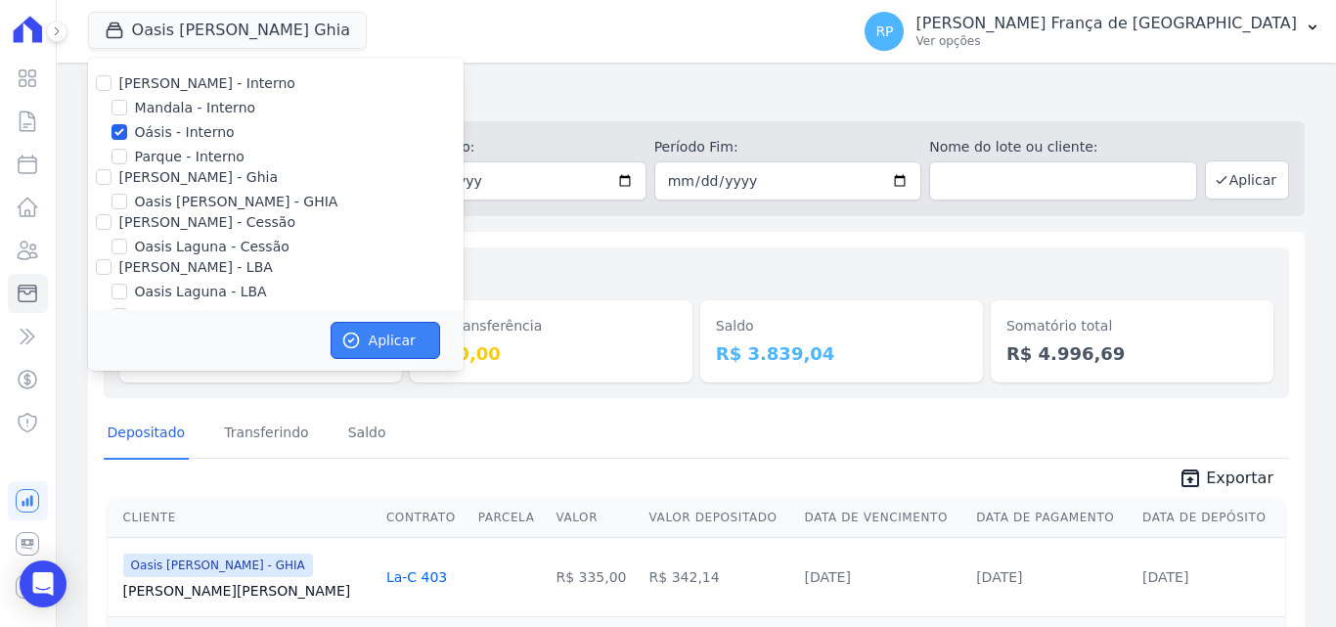
click at [342, 333] on icon "button" at bounding box center [351, 341] width 20 height 20
